Goal: Transaction & Acquisition: Purchase product/service

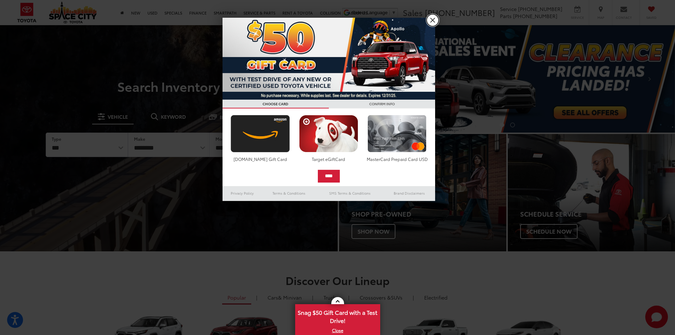
click at [431, 20] on link "X" at bounding box center [432, 20] width 12 height 12
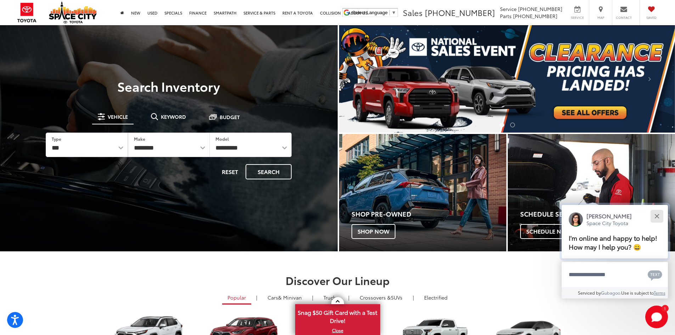
click at [658, 215] on div "Close" at bounding box center [656, 216] width 5 height 5
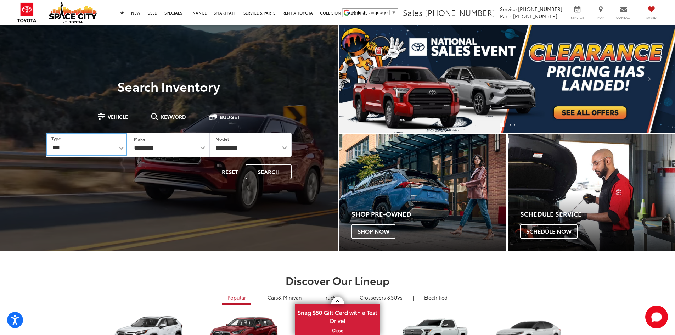
click at [98, 149] on select "*** *** **** *********" at bounding box center [86, 144] width 81 height 24
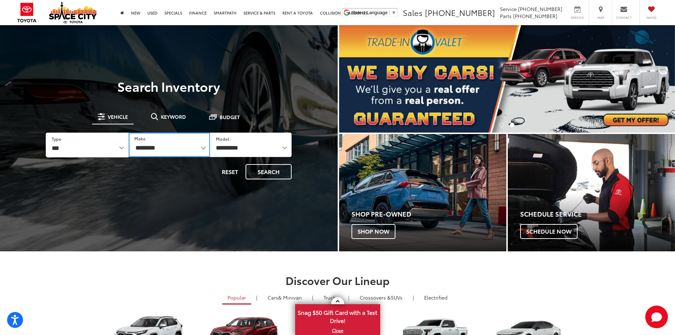
click at [168, 148] on select "**********" at bounding box center [169, 144] width 81 height 24
select select "******"
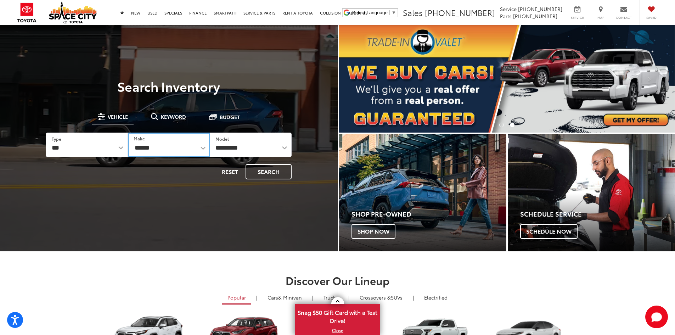
click at [128, 132] on select "**********" at bounding box center [169, 144] width 82 height 24
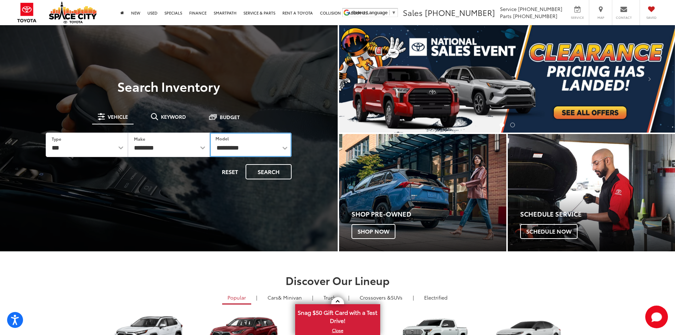
click at [255, 149] on select "**********" at bounding box center [251, 144] width 82 height 24
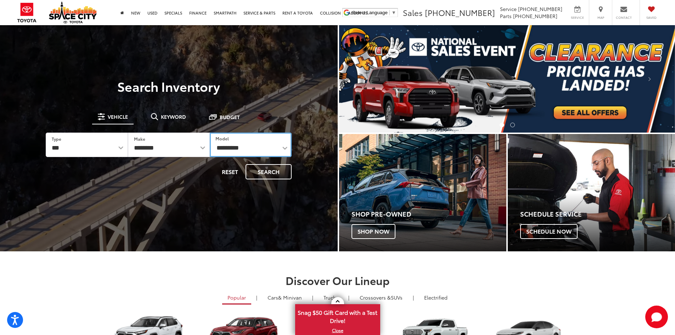
select select "******"
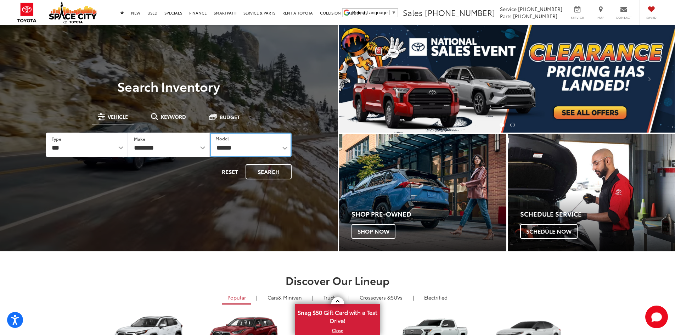
click at [210, 132] on select "**********" at bounding box center [251, 144] width 82 height 24
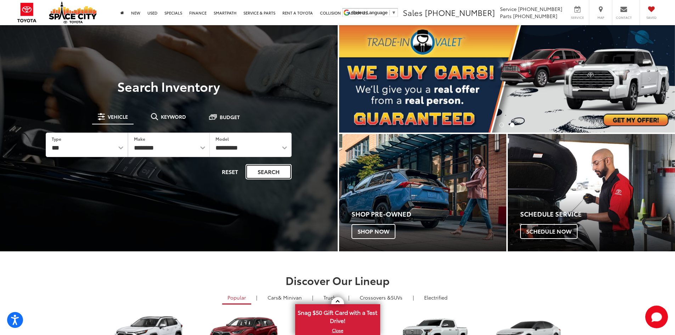
click at [271, 172] on button "Search" at bounding box center [268, 171] width 46 height 15
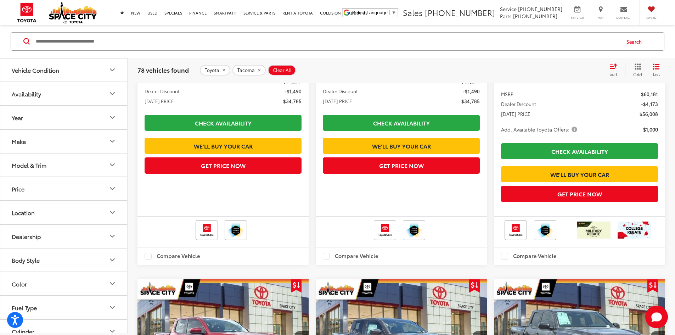
scroll to position [531, 0]
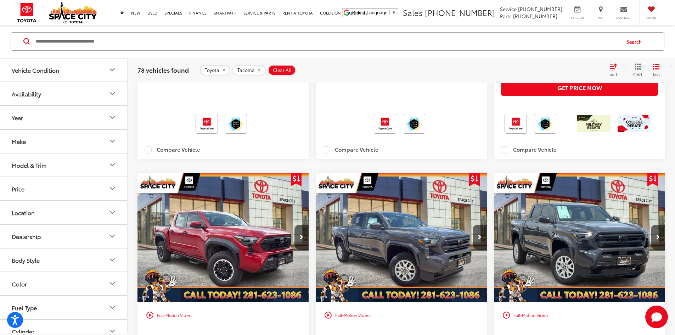
click at [60, 283] on button "Color" at bounding box center [63, 283] width 127 height 23
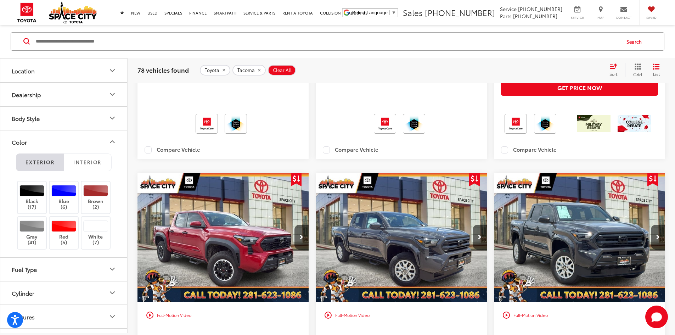
scroll to position [177, 0]
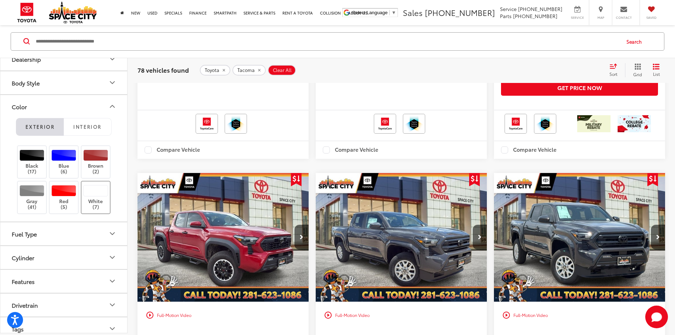
click at [97, 189] on div at bounding box center [95, 190] width 25 height 11
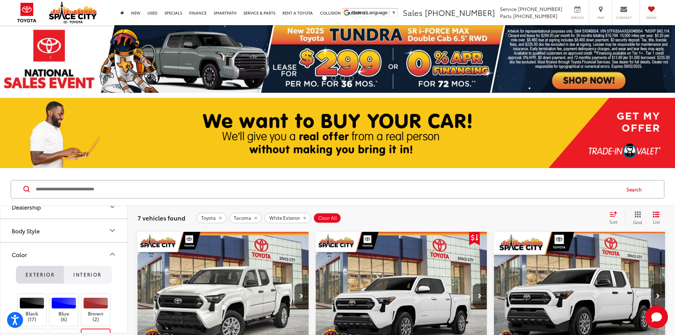
scroll to position [283, 0]
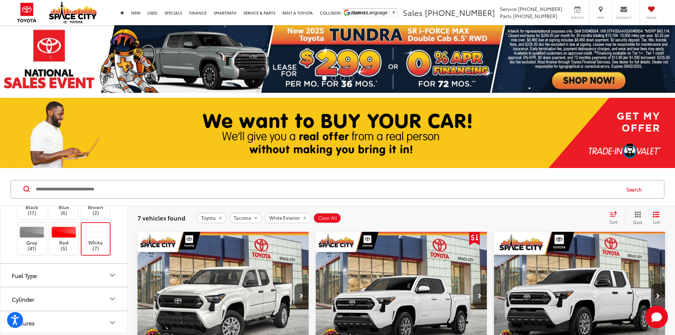
click at [94, 240] on label "White (7)" at bounding box center [95, 238] width 29 height 25
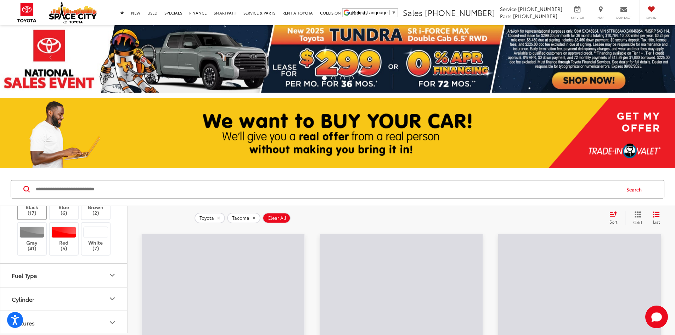
click at [30, 212] on label "Black (17)" at bounding box center [32, 203] width 29 height 25
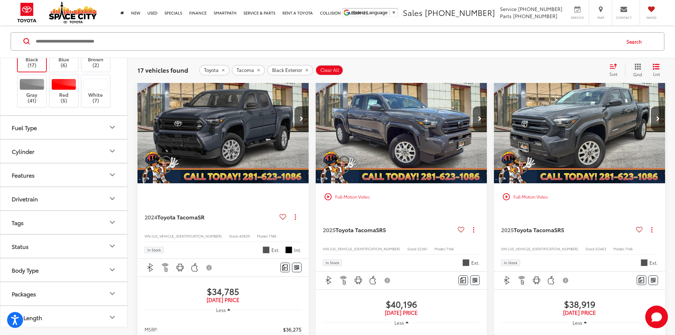
scroll to position [280, 0]
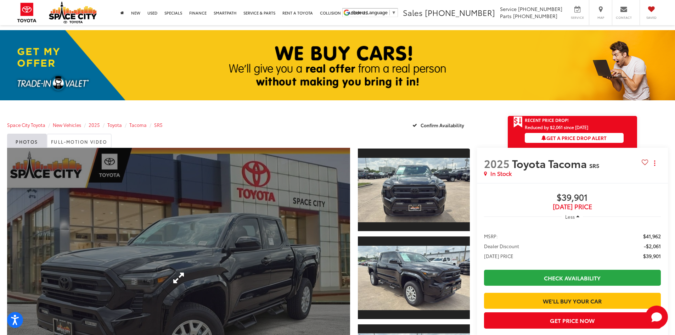
scroll to position [142, 0]
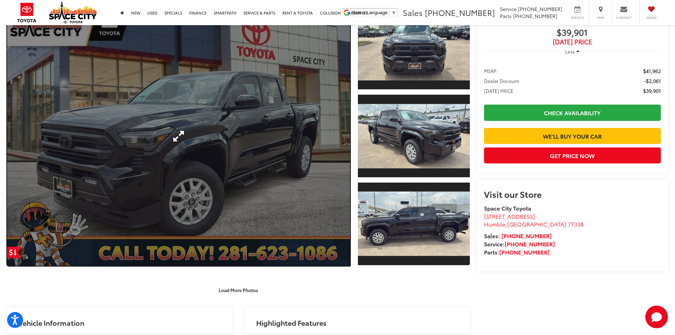
click at [255, 178] on link "Expand Photo 0" at bounding box center [178, 135] width 343 height 259
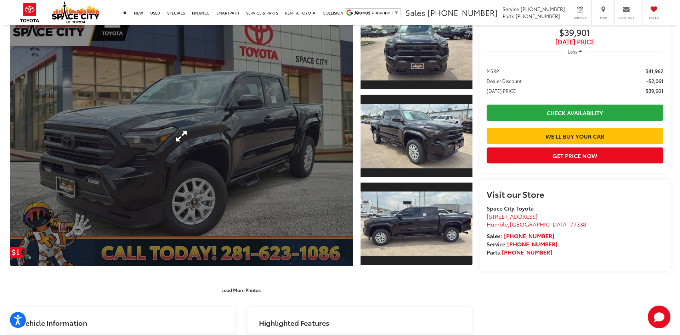
scroll to position [142, 0]
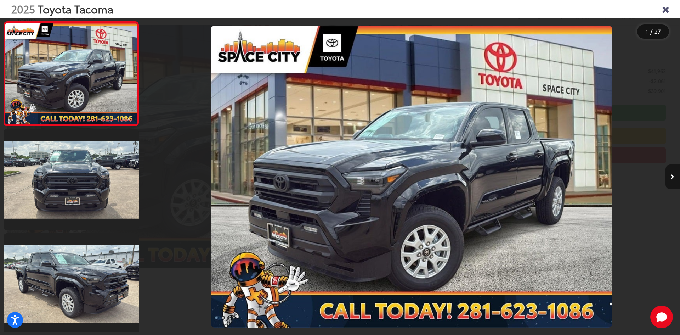
click at [671, 175] on icon "Next image" at bounding box center [673, 176] width 4 height 5
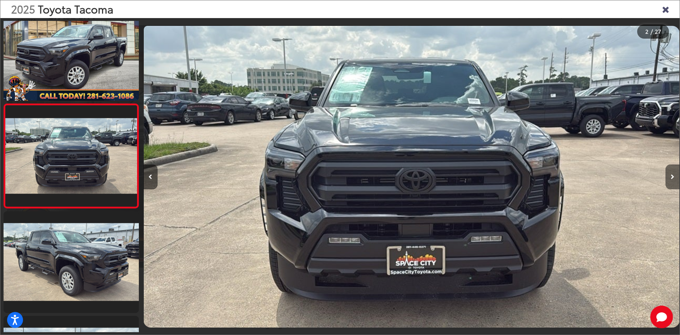
click at [671, 175] on icon "Next image" at bounding box center [673, 176] width 4 height 5
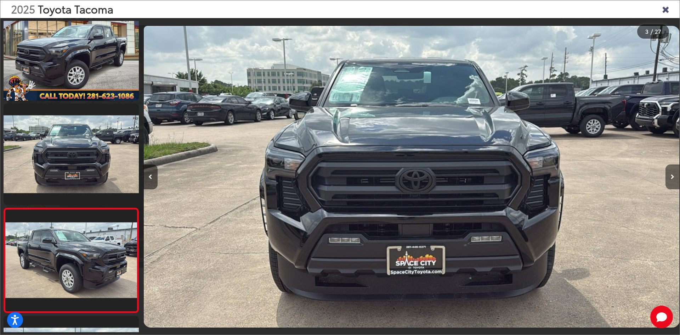
scroll to position [126, 0]
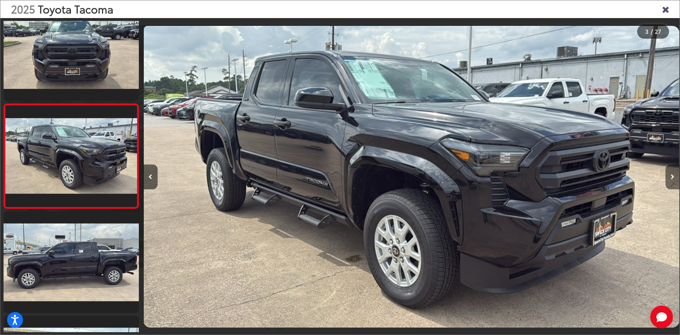
click at [671, 175] on icon "Next image" at bounding box center [673, 176] width 4 height 5
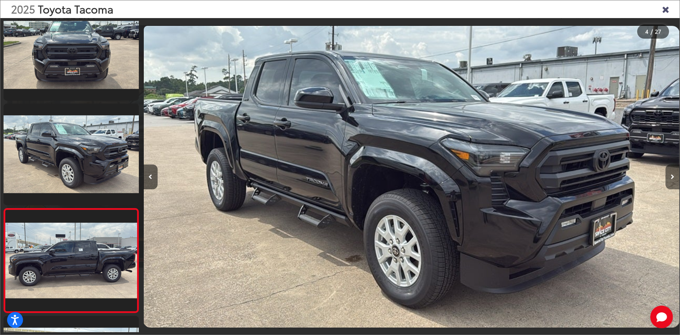
scroll to position [231, 0]
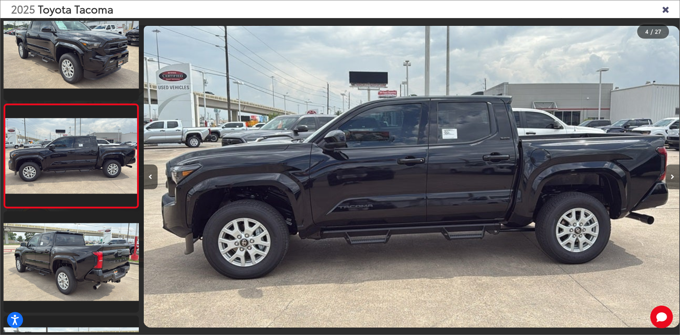
click at [671, 175] on icon "Next image" at bounding box center [673, 176] width 4 height 5
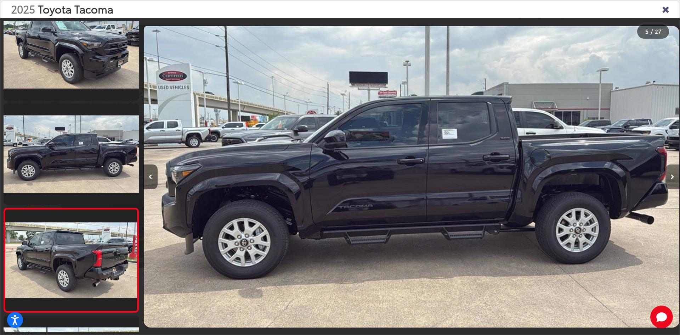
scroll to position [335, 0]
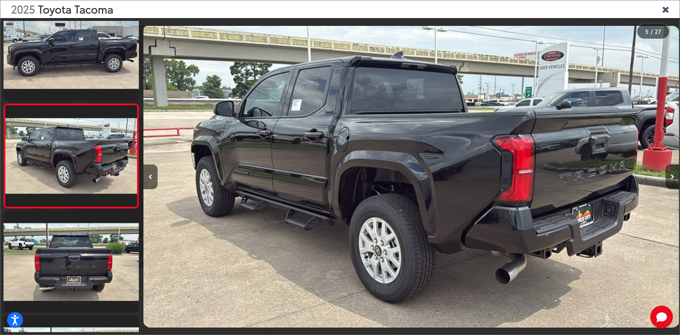
click at [671, 175] on icon "Next image" at bounding box center [673, 176] width 4 height 5
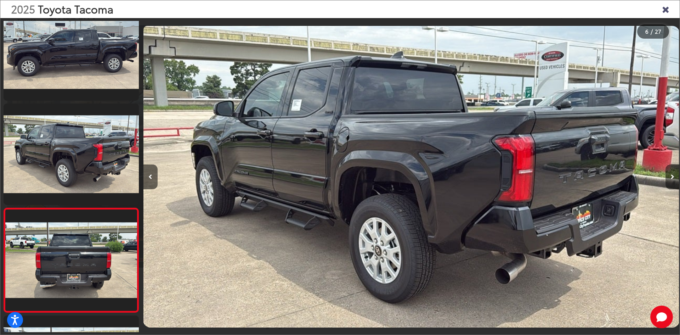
scroll to position [439, 0]
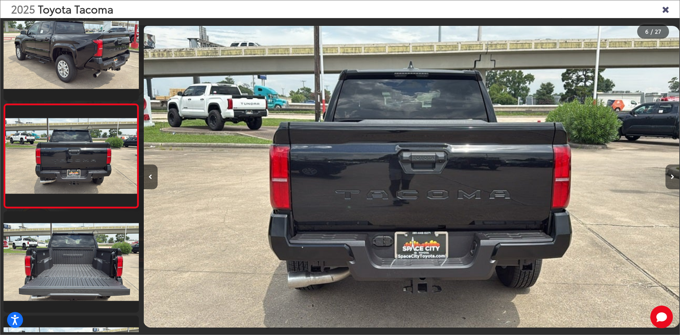
click at [671, 175] on icon "Next image" at bounding box center [673, 176] width 4 height 5
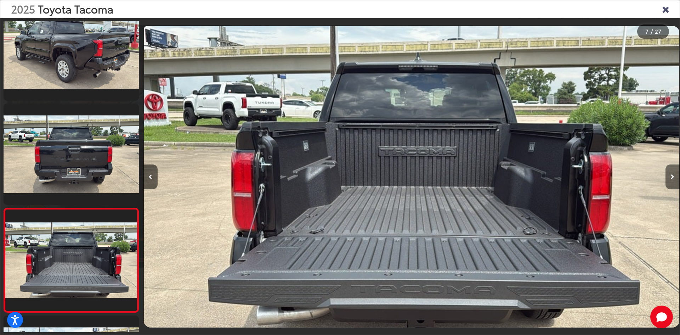
scroll to position [543, 0]
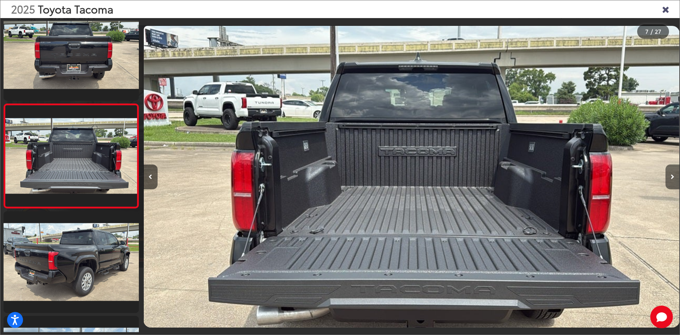
click at [671, 175] on icon "Next image" at bounding box center [673, 176] width 4 height 5
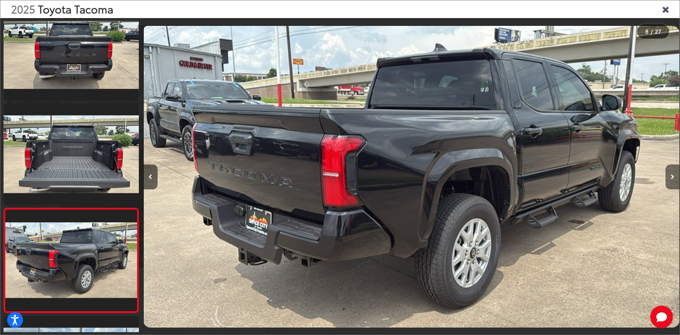
scroll to position [647, 0]
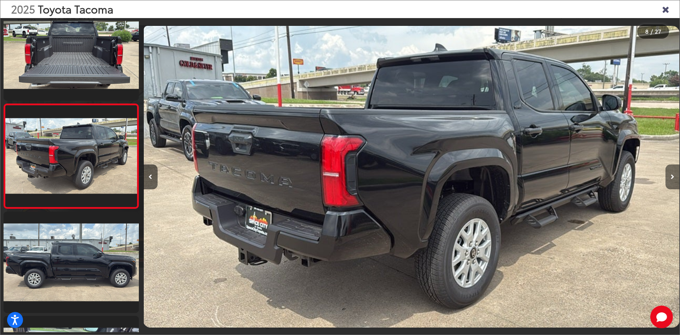
click at [671, 175] on icon "Next image" at bounding box center [673, 176] width 4 height 5
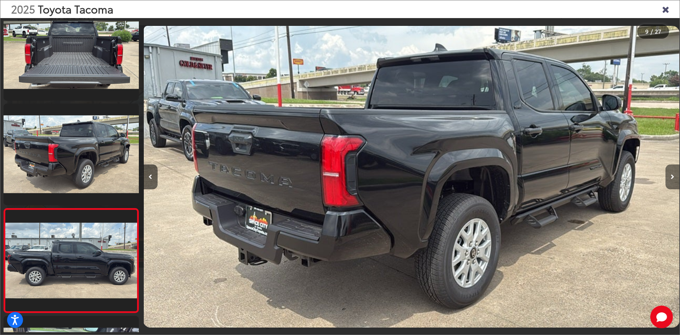
scroll to position [752, 0]
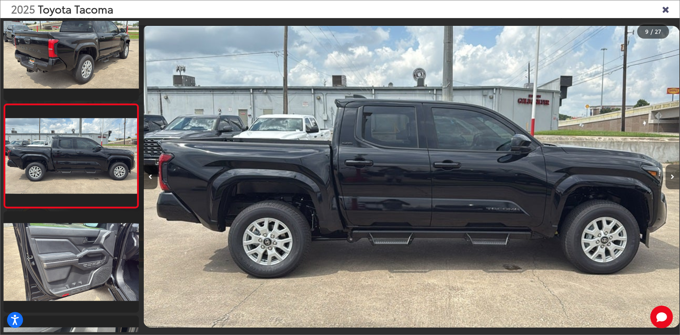
click at [671, 175] on icon "Next image" at bounding box center [673, 176] width 4 height 5
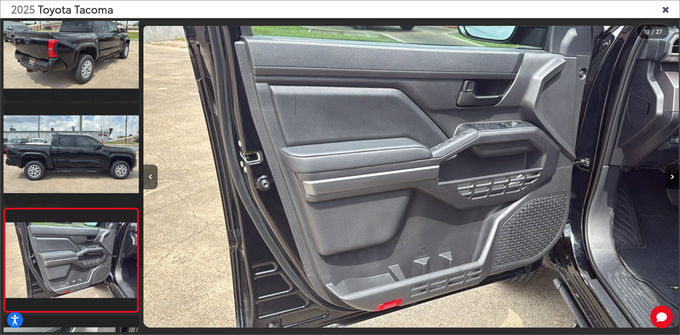
scroll to position [856, 0]
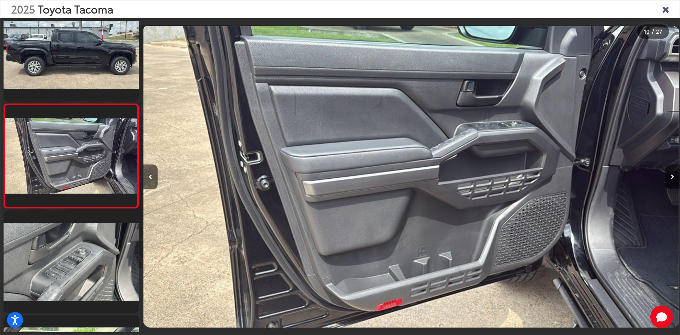
click at [671, 175] on icon "Next image" at bounding box center [673, 176] width 4 height 5
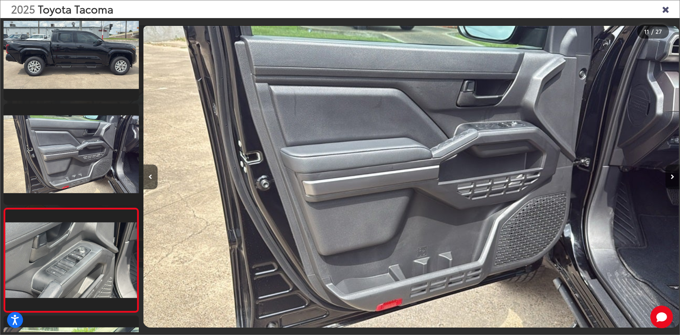
scroll to position [960, 0]
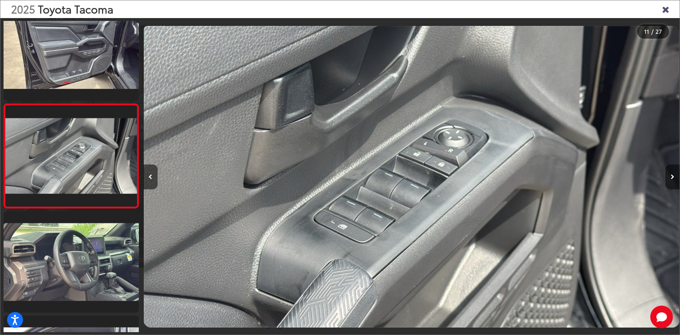
click at [671, 175] on icon "Next image" at bounding box center [673, 176] width 4 height 5
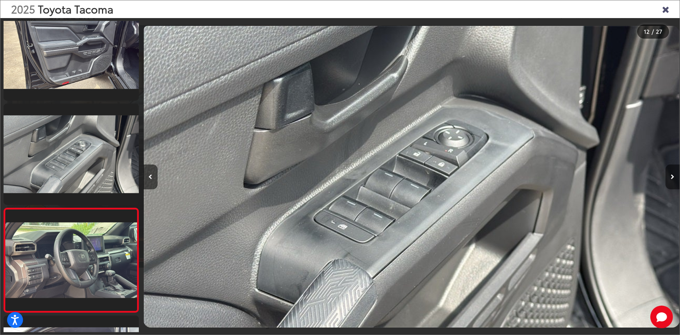
scroll to position [1064, 0]
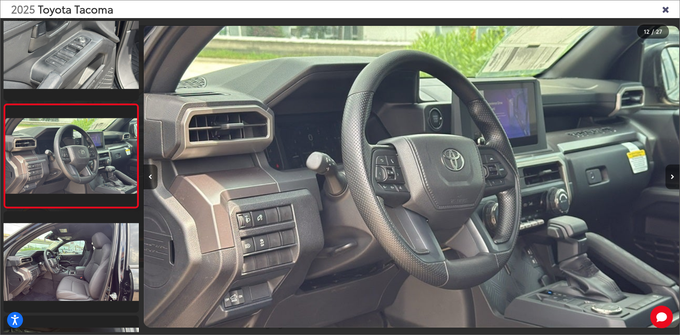
click at [671, 175] on icon "Next image" at bounding box center [673, 176] width 4 height 5
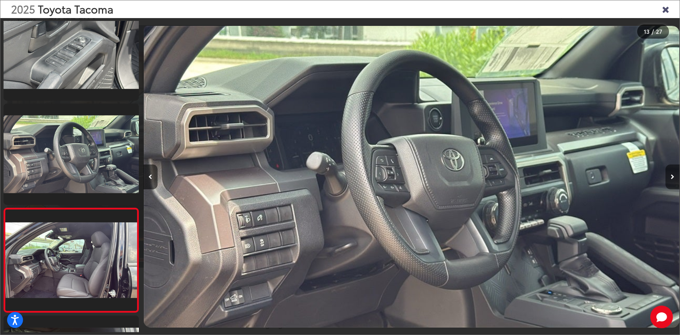
scroll to position [1168, 0]
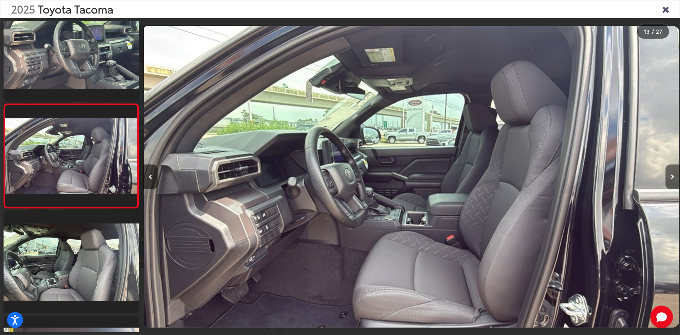
click at [671, 175] on icon "Next image" at bounding box center [673, 176] width 4 height 5
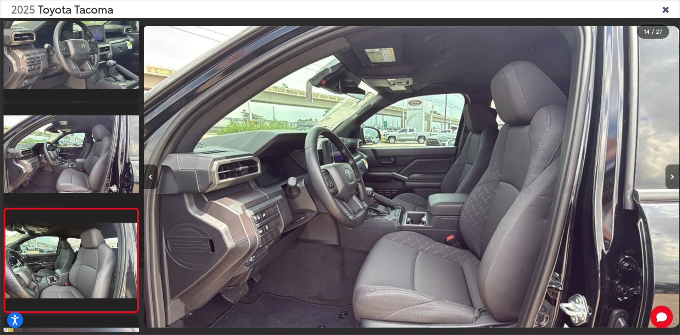
scroll to position [0, 0]
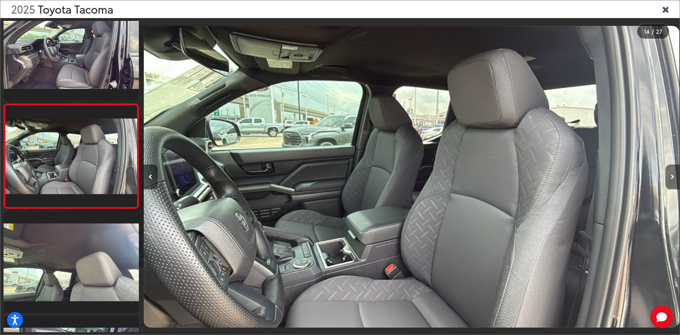
click at [671, 175] on icon "Next image" at bounding box center [673, 176] width 4 height 5
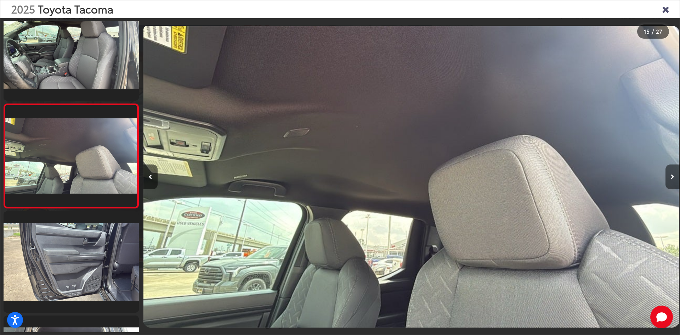
click at [671, 175] on icon "Next image" at bounding box center [673, 176] width 4 height 5
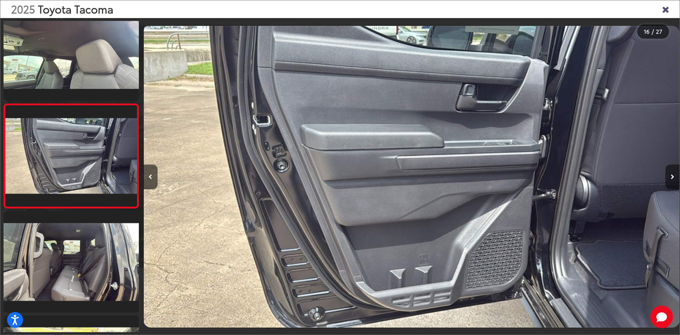
click at [671, 175] on icon "Next image" at bounding box center [673, 176] width 4 height 5
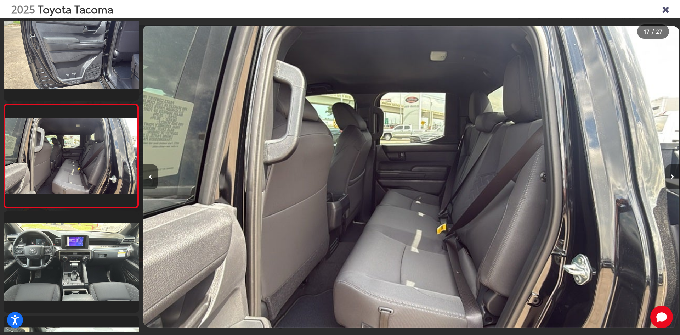
click at [671, 175] on icon "Next image" at bounding box center [673, 176] width 4 height 5
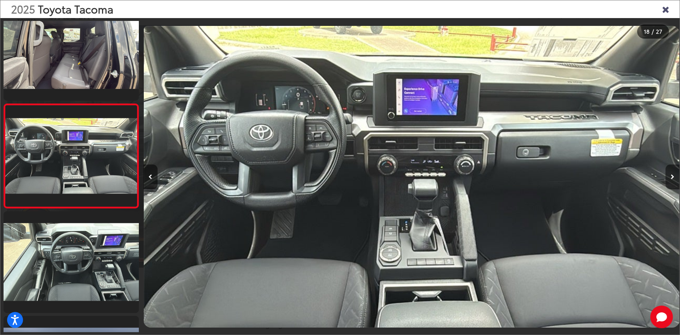
click at [671, 175] on icon "Next image" at bounding box center [673, 176] width 4 height 5
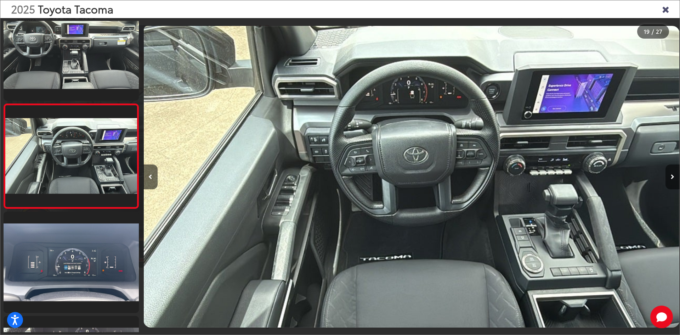
click at [671, 175] on icon "Next image" at bounding box center [673, 176] width 4 height 5
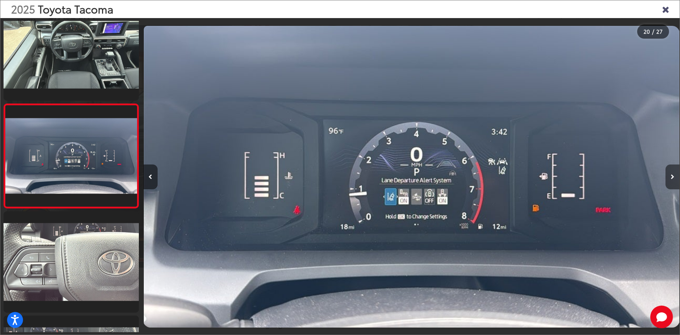
click at [671, 175] on icon "Next image" at bounding box center [673, 176] width 4 height 5
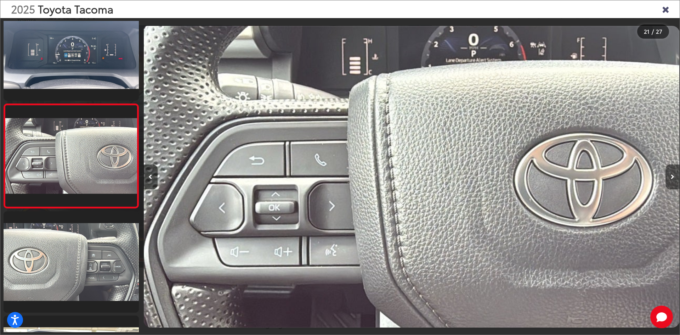
click at [671, 175] on icon "Next image" at bounding box center [673, 176] width 4 height 5
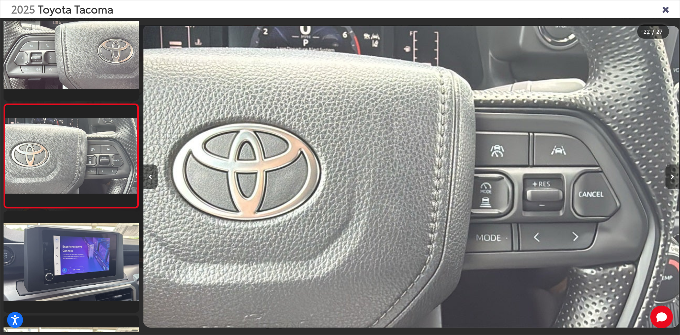
click at [671, 175] on icon "Next image" at bounding box center [673, 176] width 4 height 5
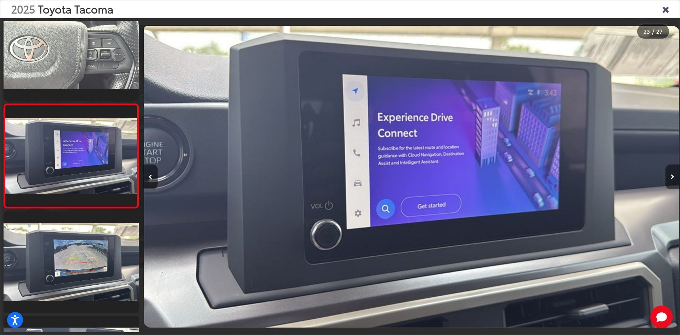
click at [671, 175] on icon "Next image" at bounding box center [673, 176] width 4 height 5
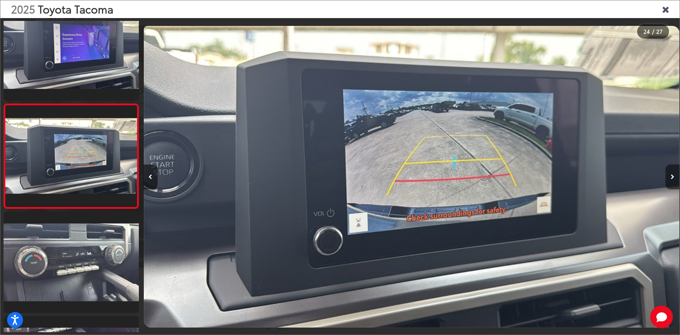
click at [671, 175] on icon "Next image" at bounding box center [673, 176] width 4 height 5
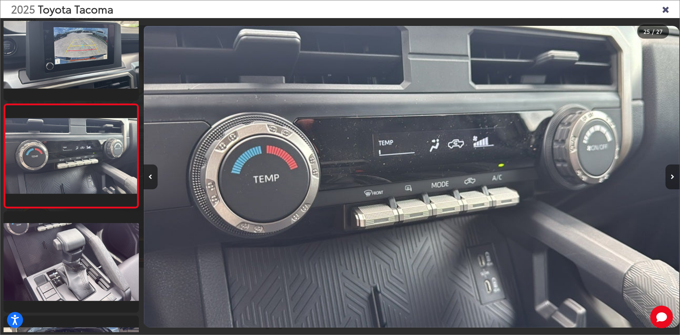
click at [671, 175] on icon "Next image" at bounding box center [673, 176] width 4 height 5
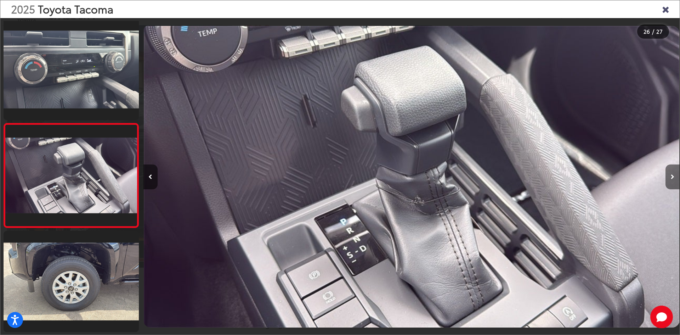
click at [671, 175] on icon "Next image" at bounding box center [673, 176] width 4 height 5
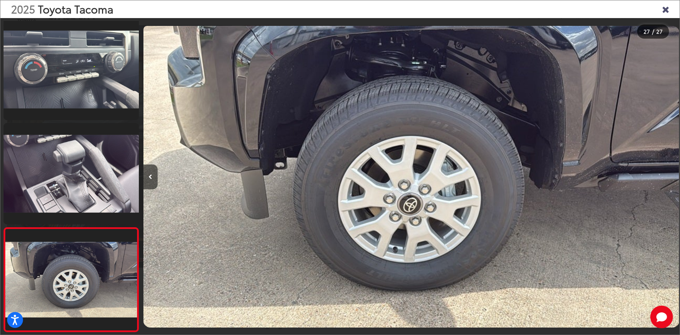
click at [671, 175] on div at bounding box center [612, 176] width 134 height 317
click at [664, 9] on icon "Close gallery" at bounding box center [665, 8] width 7 height 9
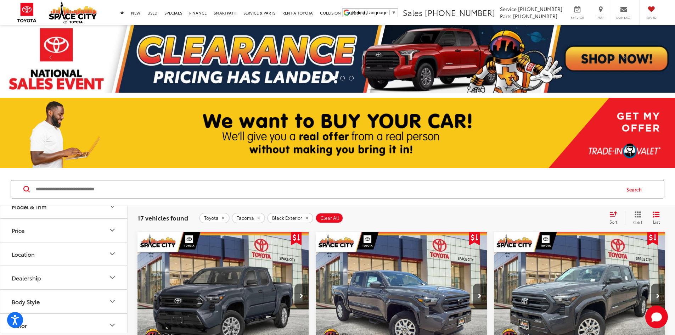
scroll to position [212, 0]
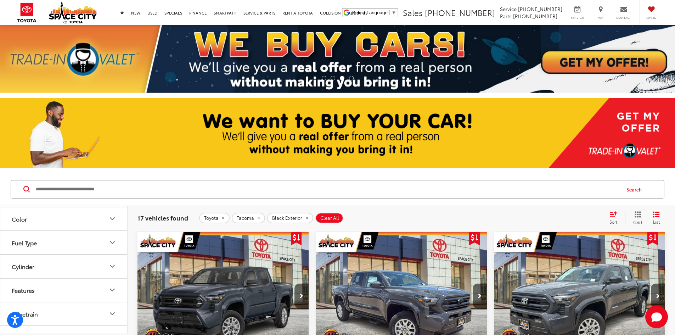
click at [76, 220] on button "Color" at bounding box center [63, 218] width 127 height 23
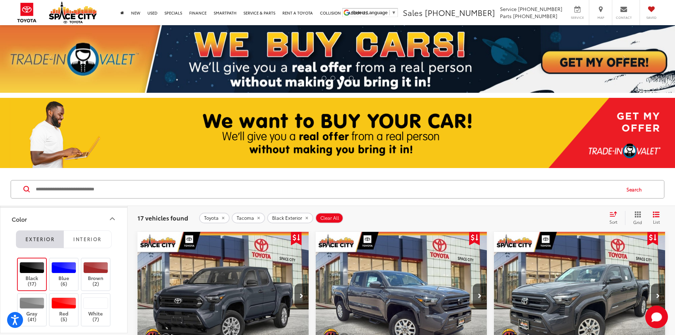
click at [36, 267] on div at bounding box center [31, 267] width 25 height 11
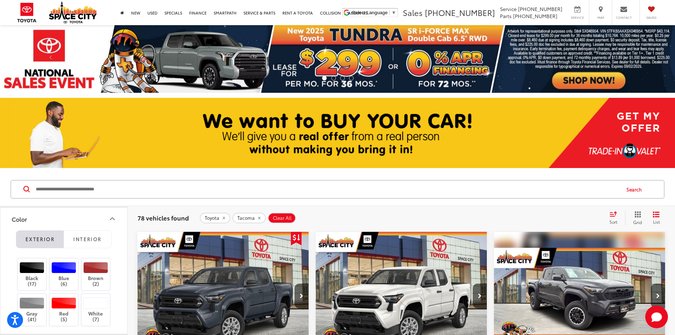
scroll to position [142, 0]
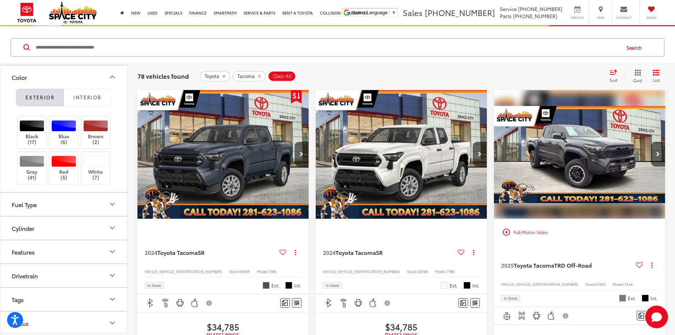
click at [609, 77] on span "Sort" at bounding box center [613, 80] width 8 height 6
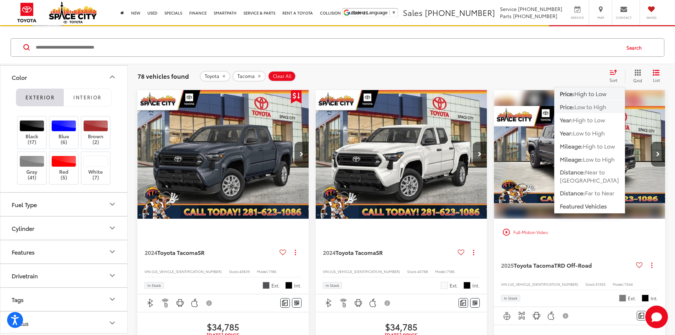
click at [598, 109] on span "Low to High" at bounding box center [590, 106] width 32 height 8
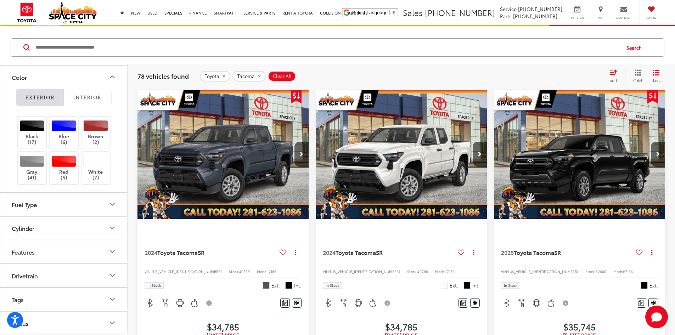
click at [214, 145] on img "2024 Toyota Tacoma SR 0" at bounding box center [223, 154] width 172 height 129
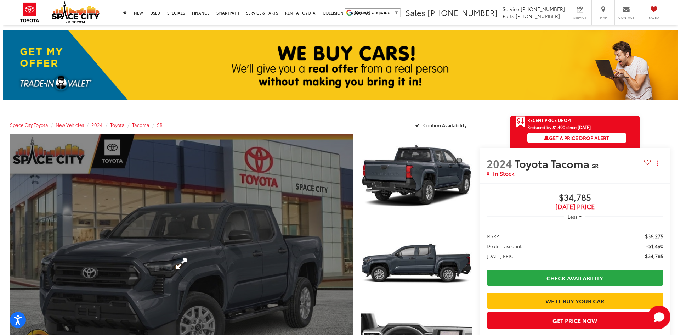
scroll to position [35, 0]
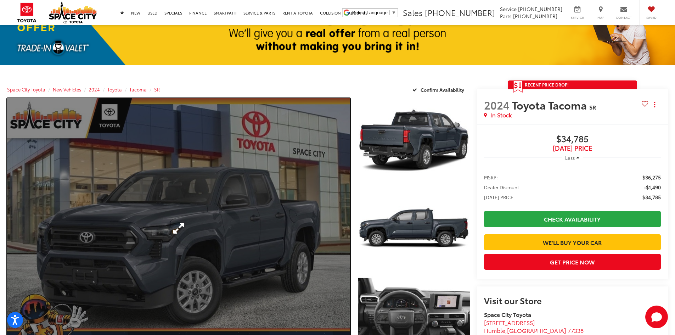
click at [197, 167] on link "Expand Photo 0" at bounding box center [178, 227] width 343 height 259
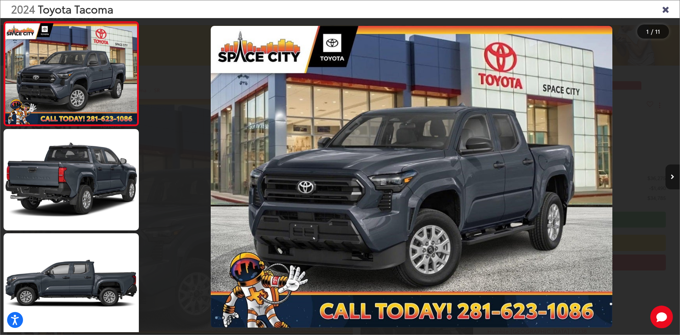
click at [672, 179] on icon "Next image" at bounding box center [673, 176] width 4 height 5
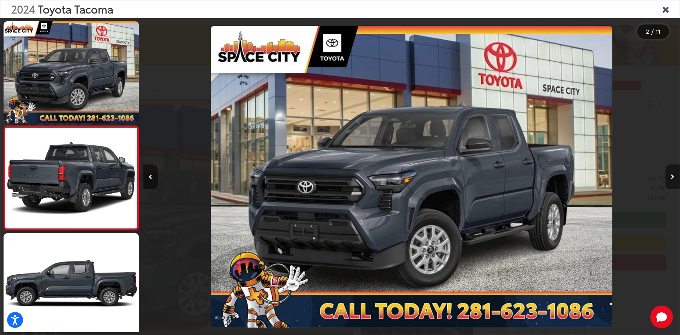
scroll to position [22, 0]
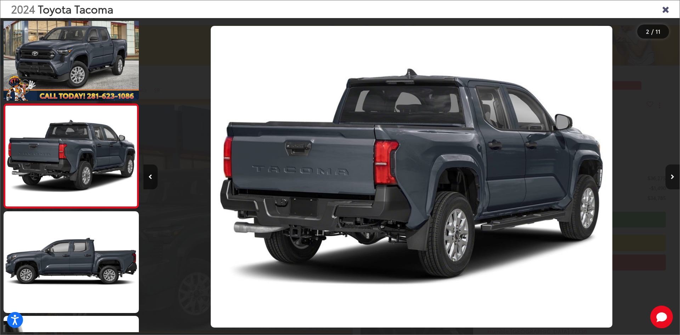
click at [672, 180] on button "Next image" at bounding box center [672, 176] width 14 height 25
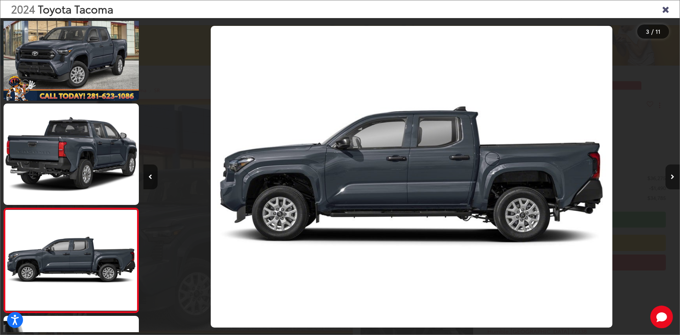
scroll to position [126, 0]
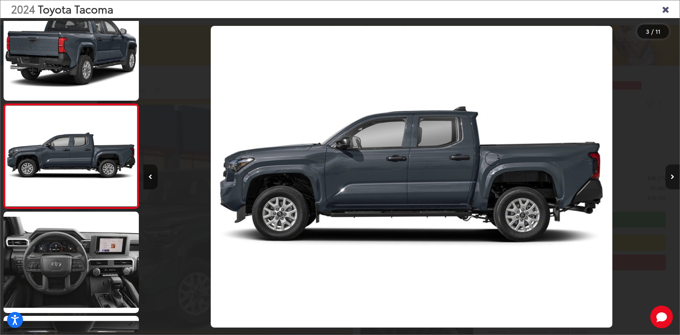
click at [672, 180] on button "Next image" at bounding box center [672, 176] width 14 height 25
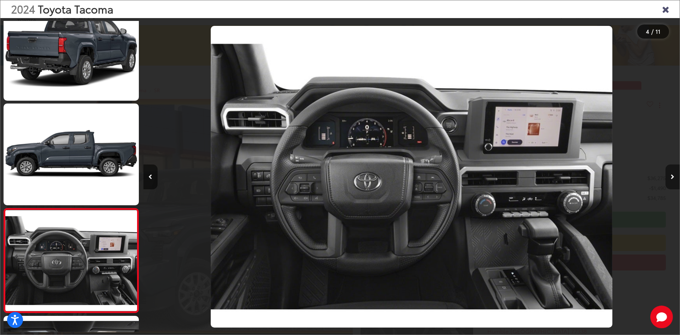
scroll to position [231, 0]
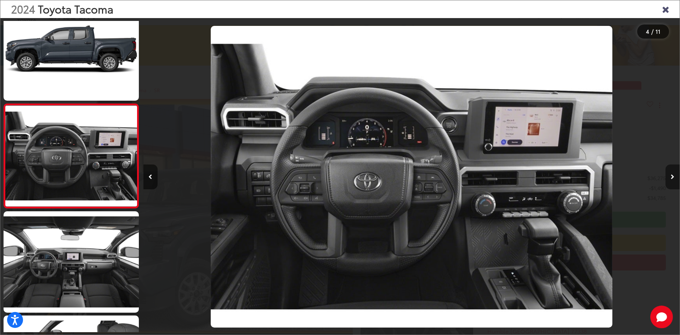
click at [672, 180] on button "Next image" at bounding box center [672, 176] width 14 height 25
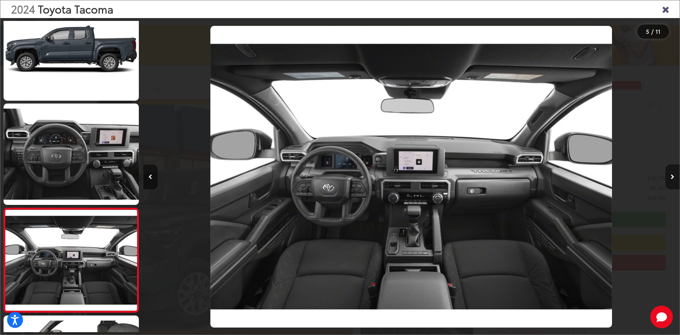
scroll to position [335, 0]
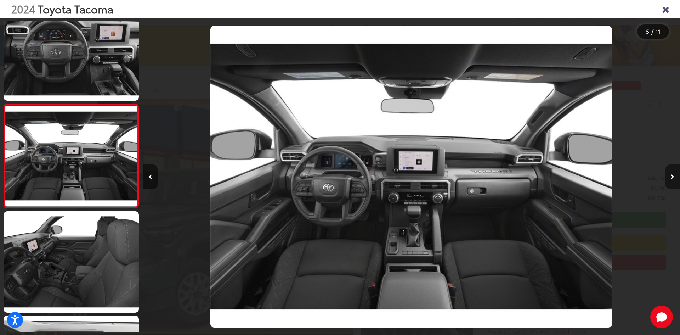
click at [672, 180] on button "Next image" at bounding box center [672, 176] width 14 height 25
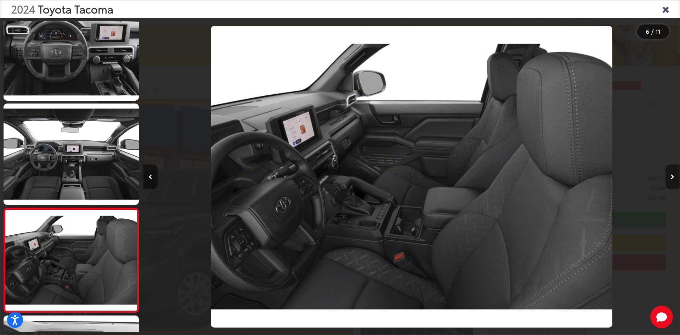
scroll to position [439, 0]
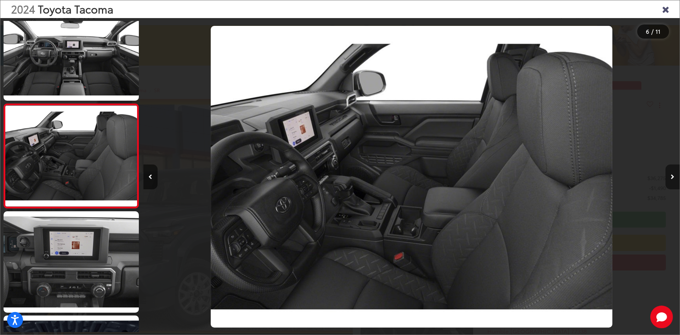
click at [672, 180] on button "Next image" at bounding box center [672, 176] width 14 height 25
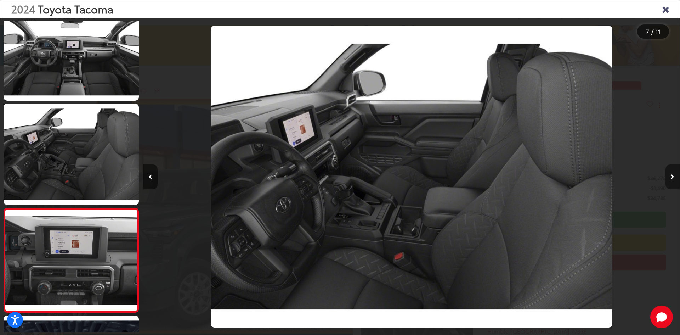
scroll to position [543, 0]
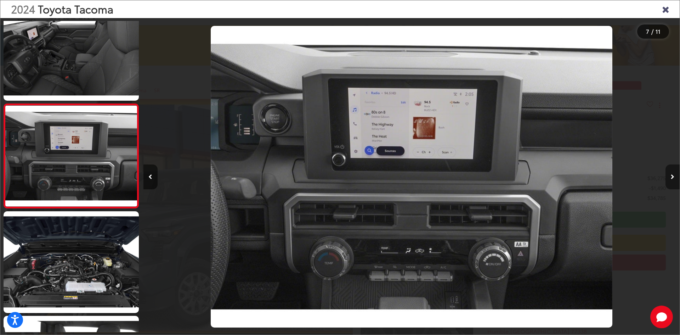
click at [672, 180] on button "Next image" at bounding box center [672, 176] width 14 height 25
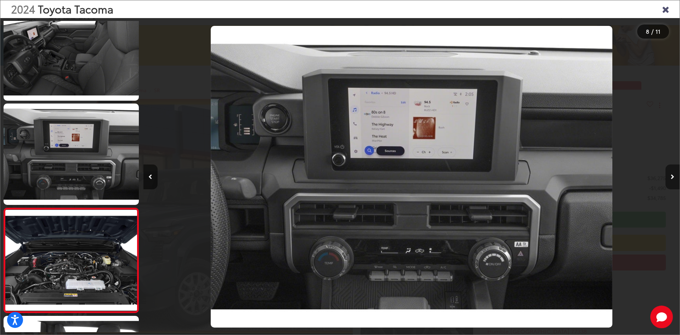
scroll to position [647, 0]
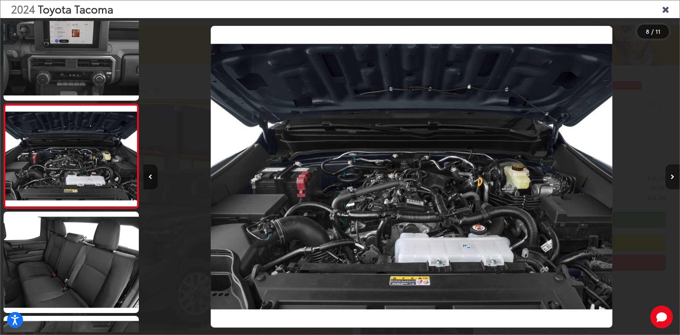
click at [672, 180] on button "Next image" at bounding box center [672, 176] width 14 height 25
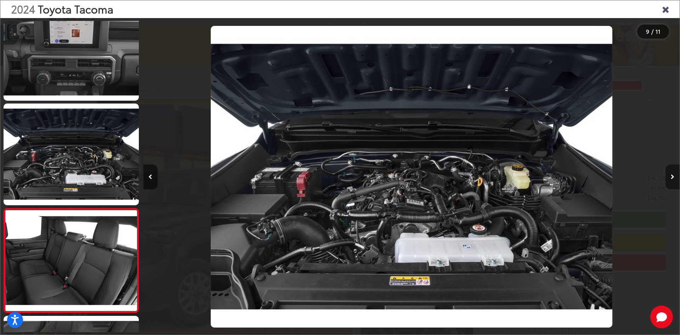
scroll to position [752, 0]
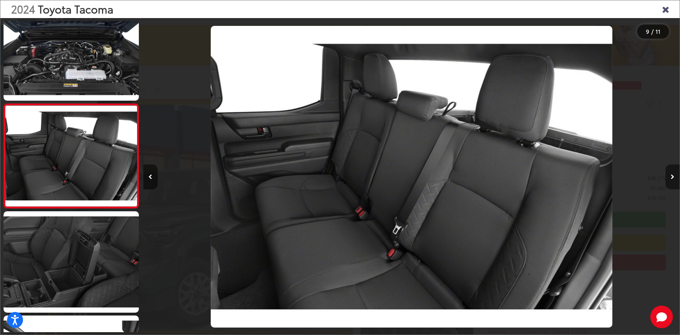
click at [672, 180] on button "Next image" at bounding box center [672, 176] width 14 height 25
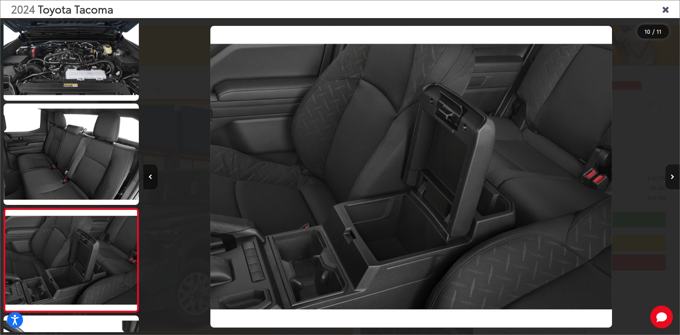
scroll to position [836, 0]
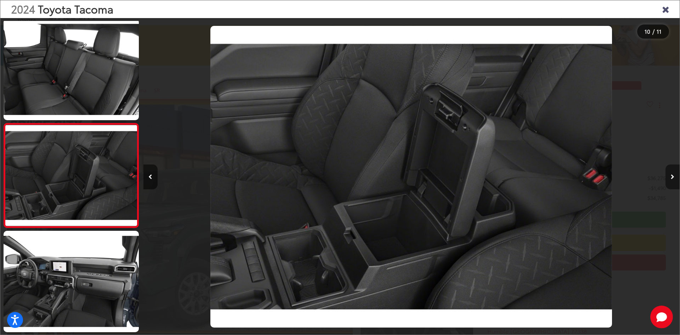
click at [672, 180] on button "Next image" at bounding box center [672, 176] width 14 height 25
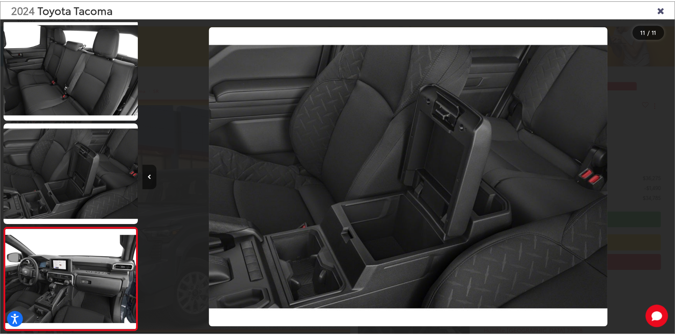
scroll to position [0, 5363]
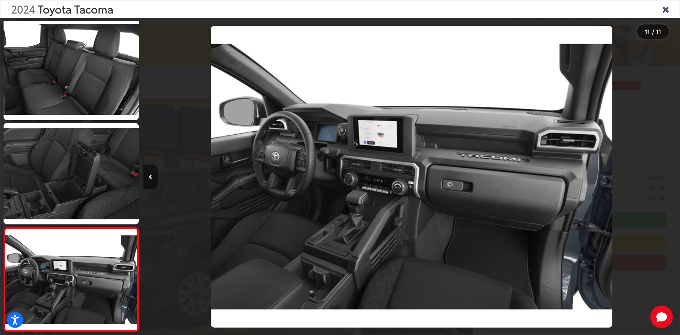
click at [672, 180] on div at bounding box center [612, 176] width 134 height 317
click at [666, 11] on icon "Close gallery" at bounding box center [665, 8] width 7 height 9
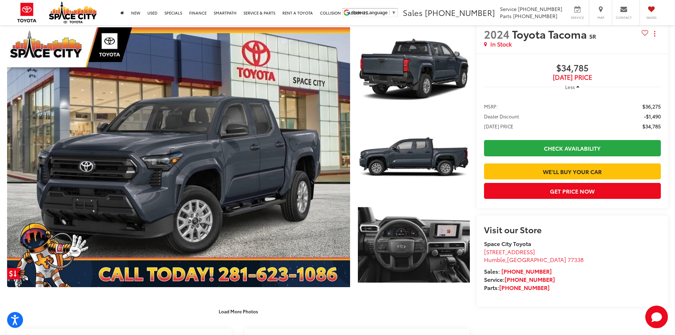
scroll to position [0, 0]
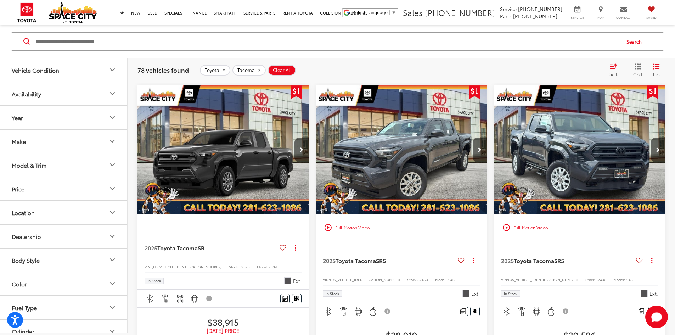
scroll to position [1098, 0]
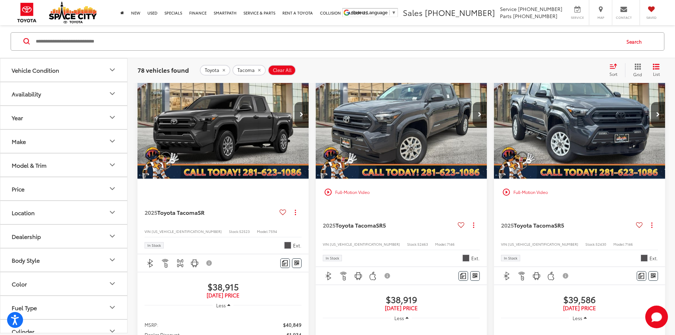
click at [499, 186] on div "play_circle_outline Full-Motion Video" at bounding box center [579, 192] width 160 height 13
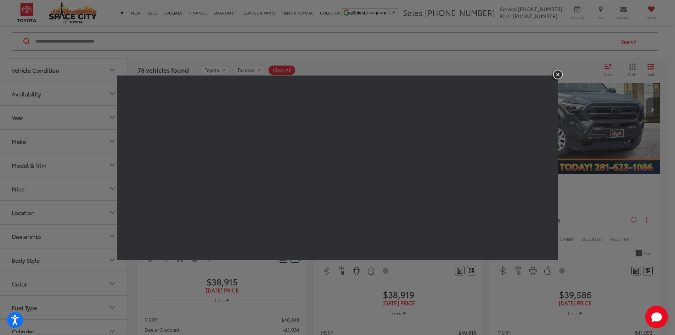
click at [558, 73] on img "button" at bounding box center [557, 75] width 13 height 12
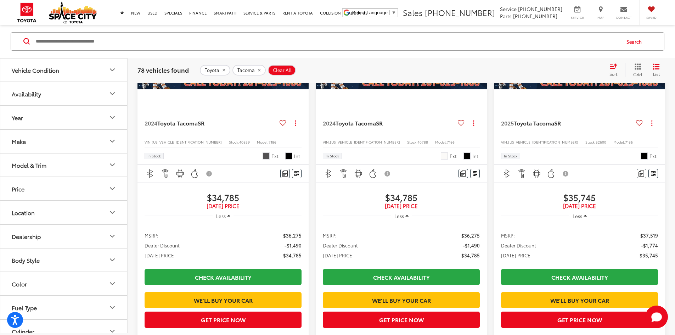
scroll to position [129, 0]
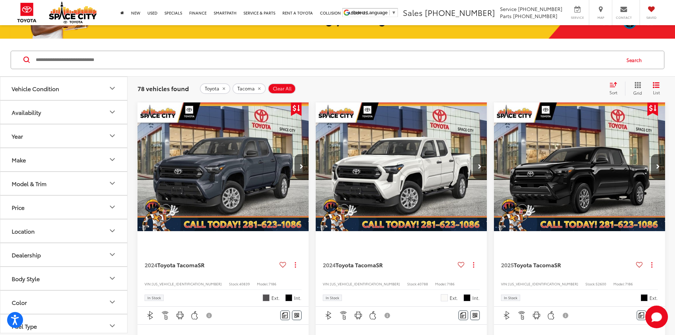
click at [60, 299] on button "Color" at bounding box center [63, 301] width 127 height 23
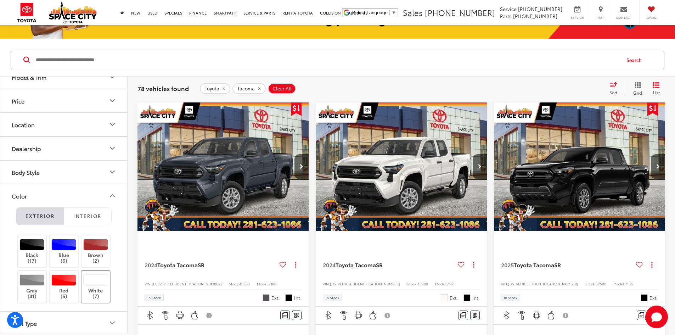
click at [99, 280] on div at bounding box center [95, 279] width 25 height 11
